Goal: Check status: Check status

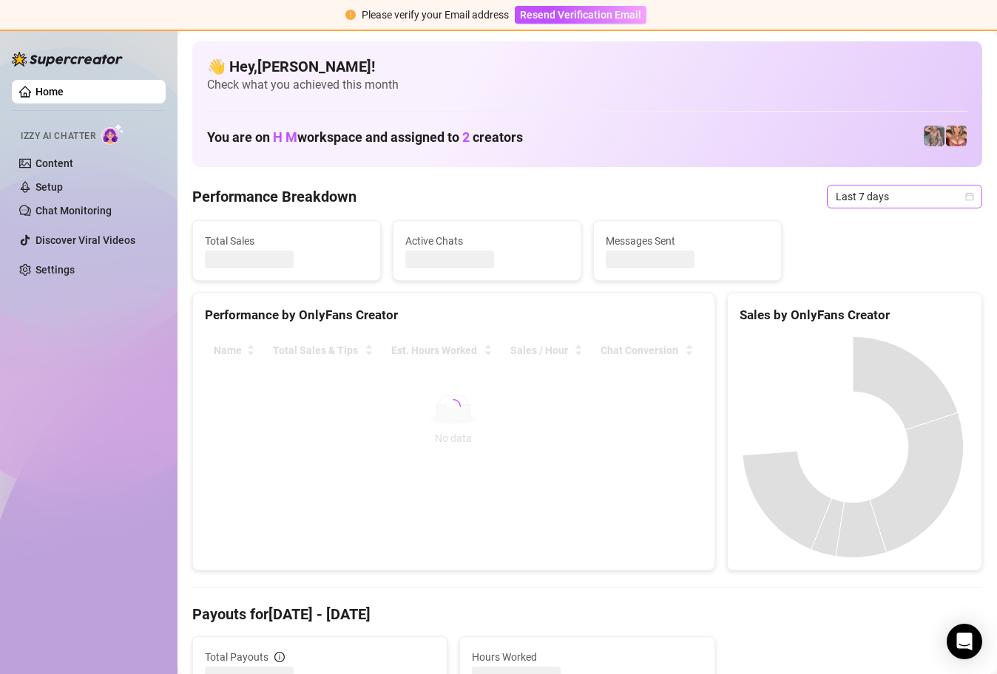
click at [944, 202] on span "Last 7 days" at bounding box center [905, 197] width 138 height 22
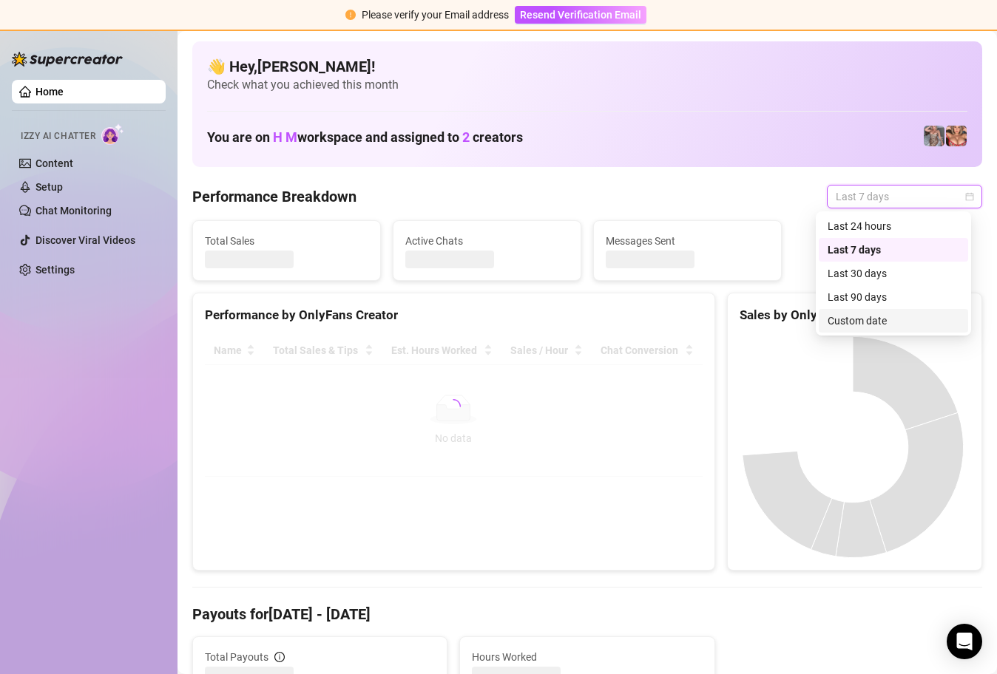
click at [898, 319] on div "Custom date" at bounding box center [893, 321] width 132 height 16
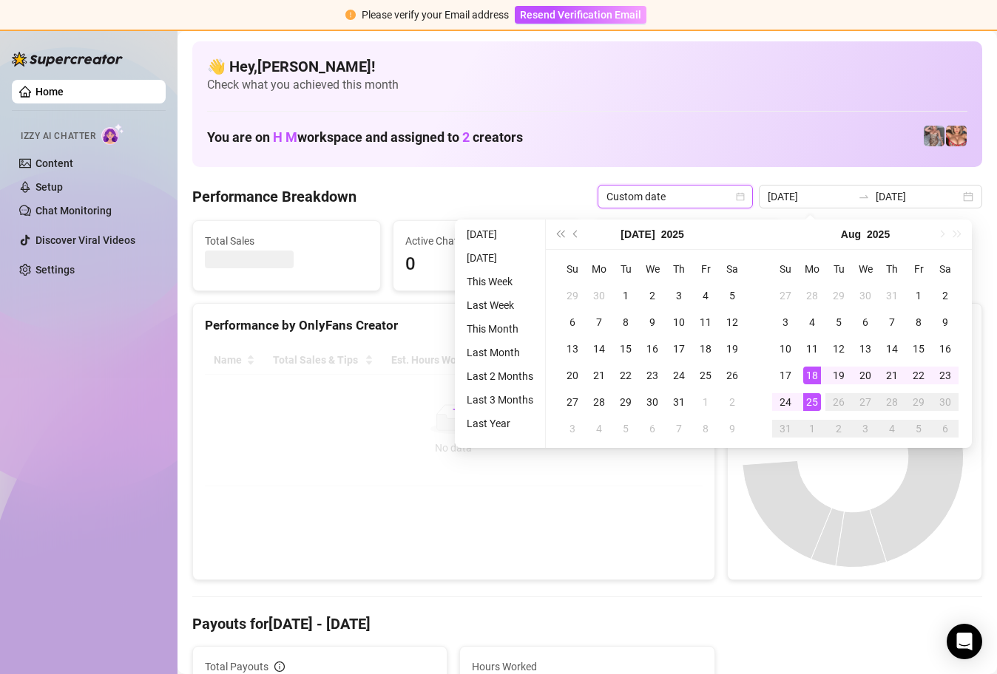
type input "[DATE]"
click at [809, 403] on div "25" at bounding box center [812, 402] width 18 height 18
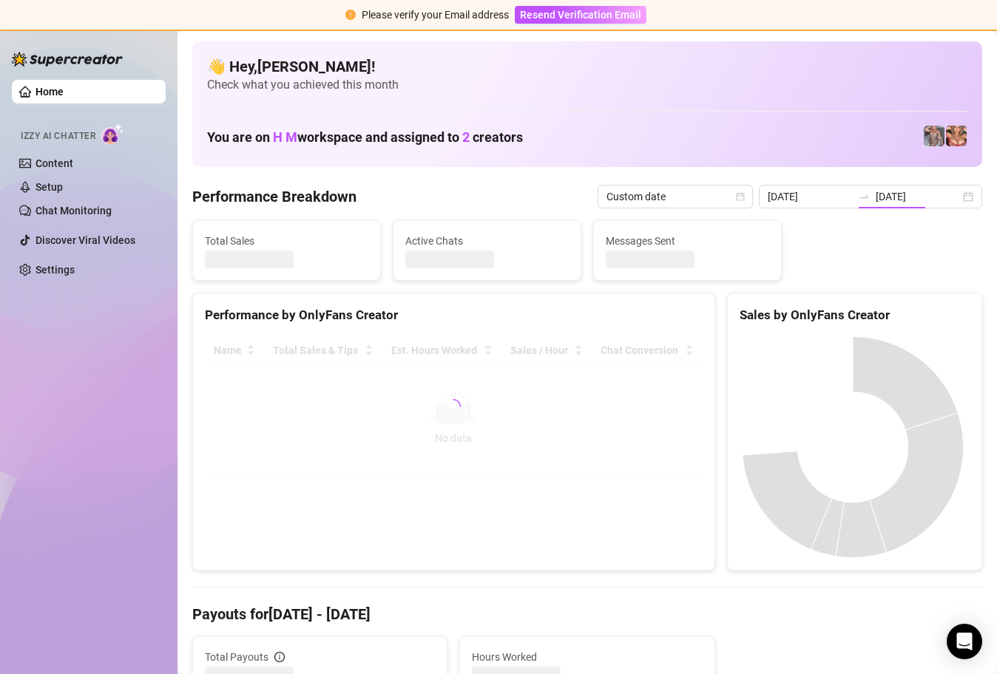
type input "[DATE]"
